Goal: Participate in discussion: Engage in conversation with other users on a specific topic

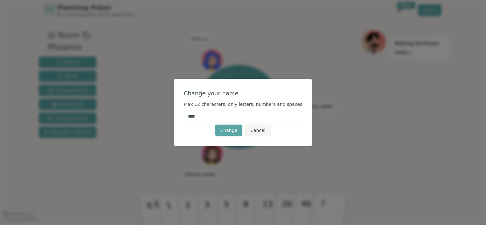
drag, startPoint x: 0, startPoint y: 0, endPoint x: 213, endPoint y: 118, distance: 243.7
click at [213, 118] on input "****" at bounding box center [243, 116] width 119 height 11
type input "********"
click at [228, 134] on button "Change" at bounding box center [228, 130] width 27 height 11
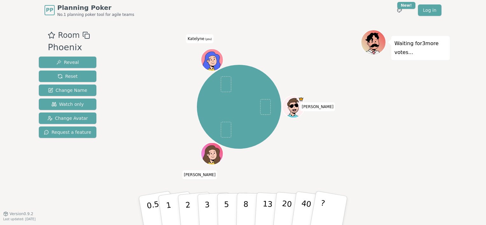
click at [211, 67] on div at bounding box center [213, 66] width 22 height 19
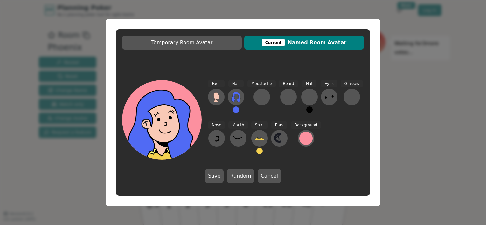
click at [236, 109] on button at bounding box center [236, 110] width 6 height 6
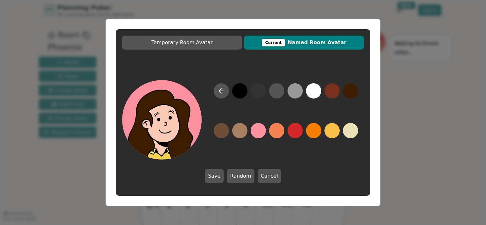
click at [345, 92] on button at bounding box center [350, 90] width 15 height 15
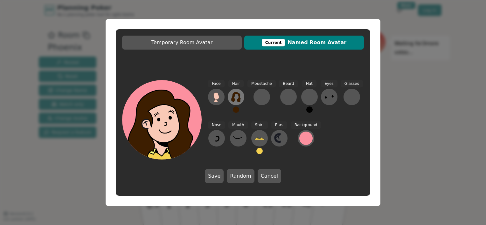
click at [232, 99] on icon at bounding box center [235, 97] width 9 height 10
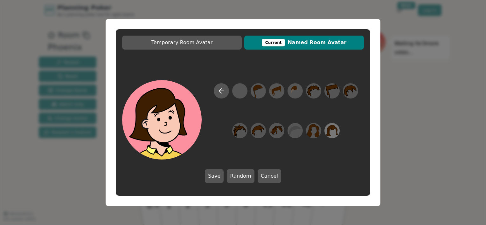
click at [335, 132] on icon at bounding box center [332, 131] width 12 height 14
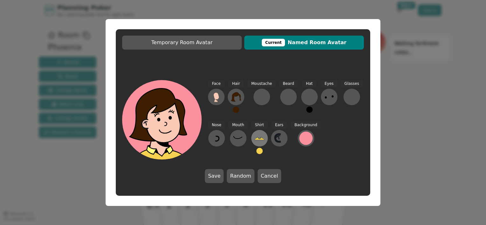
click at [261, 140] on icon at bounding box center [260, 138] width 10 height 10
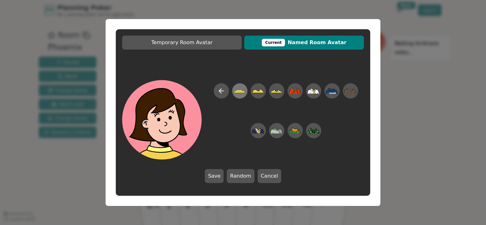
click at [243, 94] on icon at bounding box center [240, 91] width 12 height 14
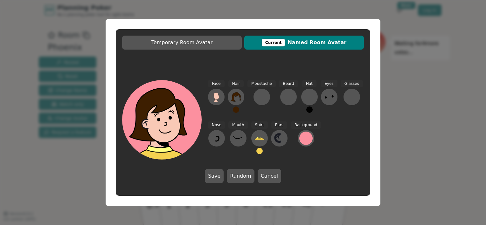
click at [257, 151] on button at bounding box center [259, 151] width 6 height 6
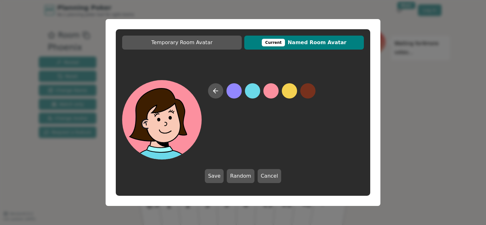
click at [257, 91] on button at bounding box center [252, 90] width 15 height 15
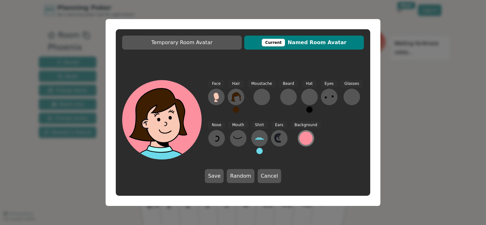
click at [304, 136] on div at bounding box center [305, 138] width 13 height 13
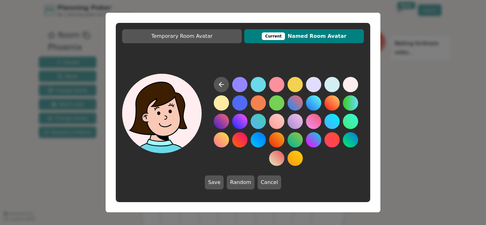
click at [354, 81] on button at bounding box center [350, 84] width 15 height 15
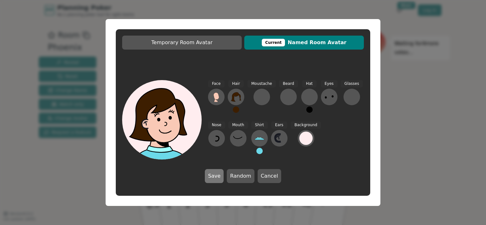
click at [219, 176] on button "Save" at bounding box center [214, 176] width 19 height 14
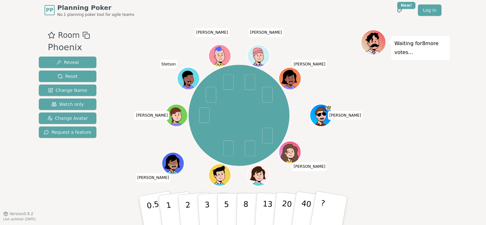
click at [128, 170] on div "[PERSON_NAME] [PERSON_NAME] (you) [PERSON_NAME] [PERSON_NAME] [PERSON_NAME] [PE…" at bounding box center [238, 115] width 243 height 149
drag, startPoint x: 236, startPoint y: 109, endPoint x: 221, endPoint y: 113, distance: 15.0
click at [221, 113] on div "[PERSON_NAME] [PERSON_NAME] (you) [PERSON_NAME] [PERSON_NAME] [PERSON_NAME] [PE…" at bounding box center [239, 115] width 101 height 101
click at [194, 203] on button "2" at bounding box center [195, 211] width 36 height 51
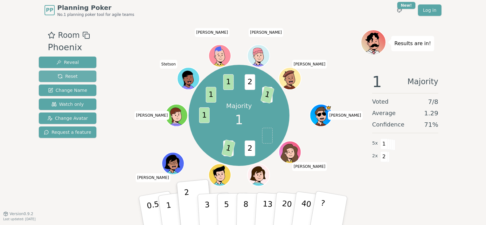
click at [83, 78] on button "Reset" at bounding box center [68, 76] width 58 height 11
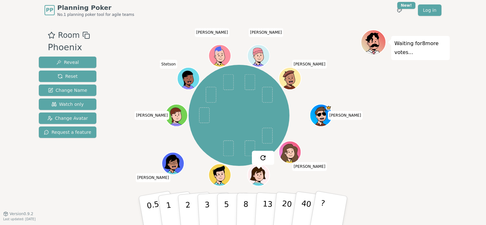
click at [145, 23] on div "Room Phoenix Reveal Reset Change Name Watch only Change Avatar Request a featur…" at bounding box center [243, 116] width 414 height 193
click at [169, 216] on p "1" at bounding box center [170, 211] width 10 height 35
click at [94, 176] on div "Room Phoenix Reveal Reset Change Name Watch only Change Avatar Request a feature" at bounding box center [67, 117] width 63 height 175
click at [361, 90] on div "Waiting for 6 more votes..." at bounding box center [405, 117] width 89 height 175
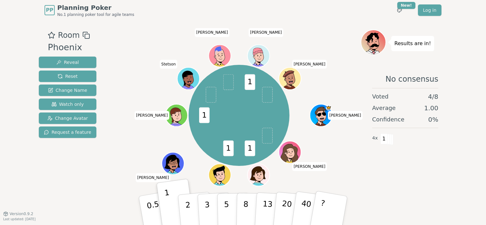
click at [415, 168] on div "No consensus Voted 4 / 8 Average 1.00 Confidence 0 % 4 x 1" at bounding box center [405, 131] width 89 height 127
click at [351, 159] on div "1 1 1 1 [PERSON_NAME] B [PERSON_NAME] (you) [PERSON_NAME] [PERSON_NAME] [PERSON…" at bounding box center [238, 115] width 243 height 149
